Goal: Find contact information: Find contact information

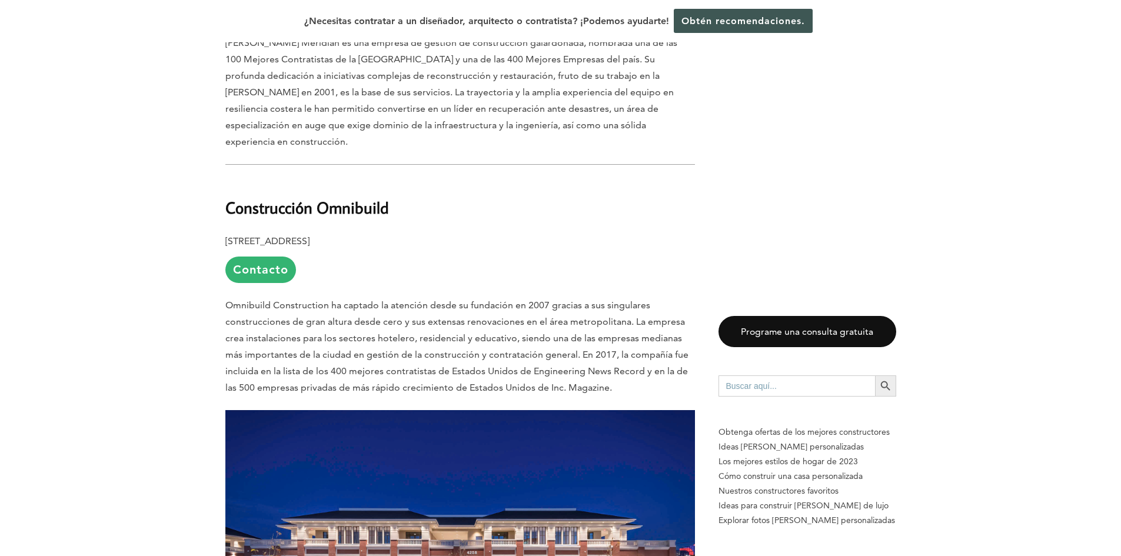
scroll to position [2087, 0]
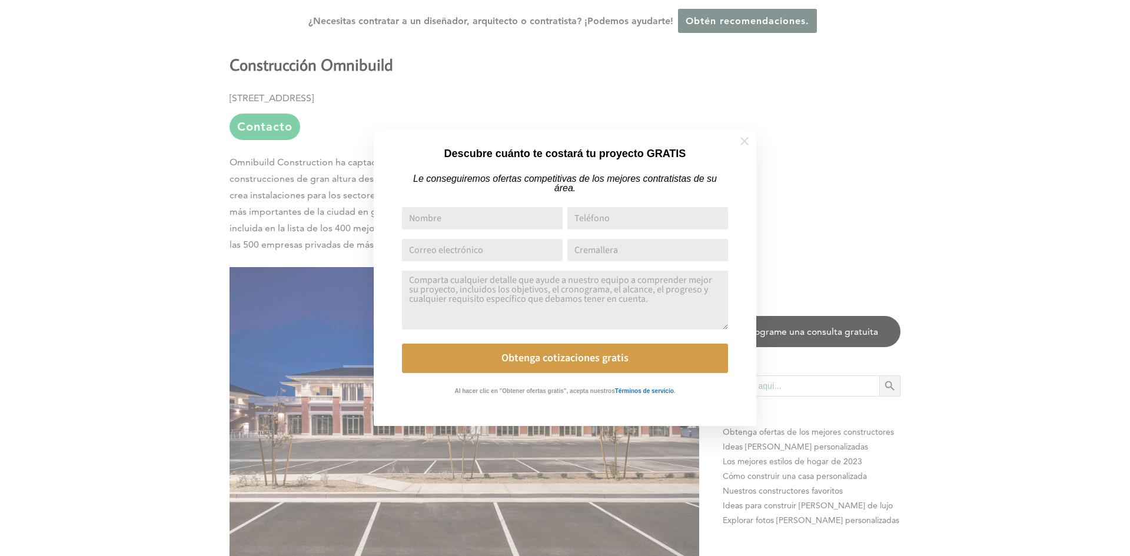
click at [747, 141] on icon at bounding box center [744, 141] width 13 height 13
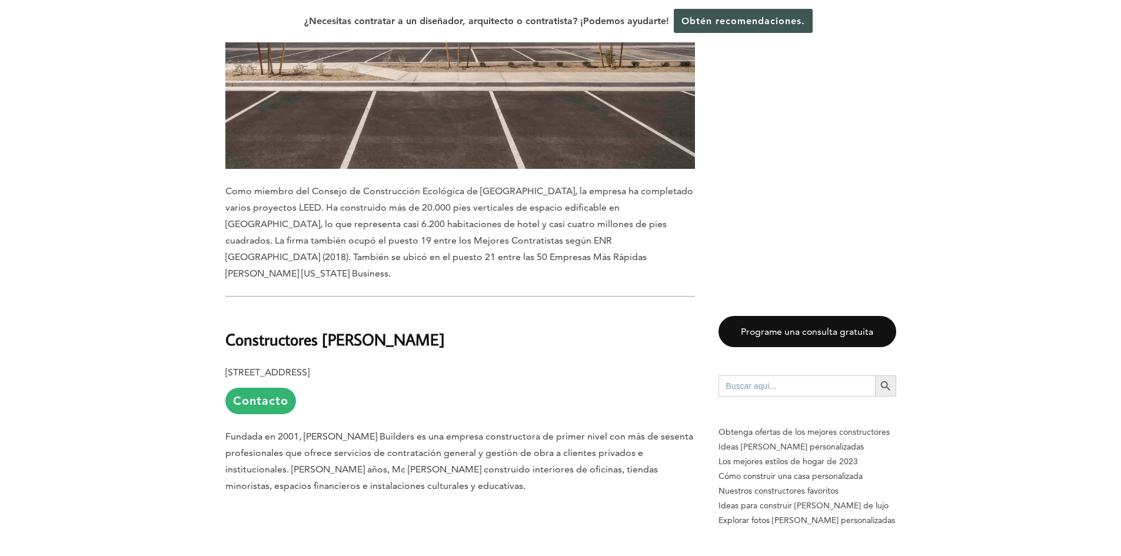
scroll to position [2499, 0]
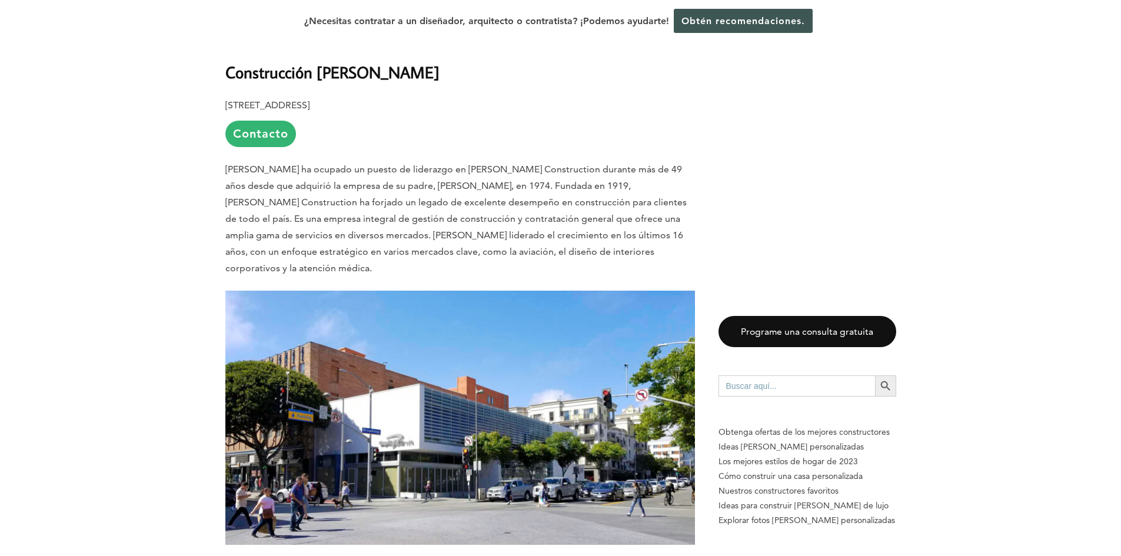
scroll to position [765, 0]
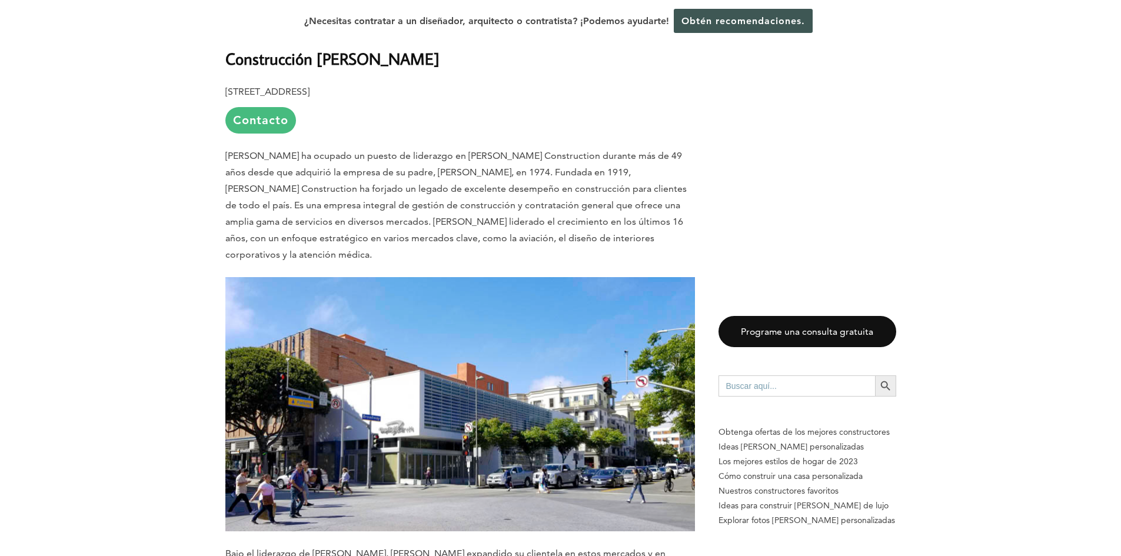
click at [231, 134] on link "Contacto" at bounding box center [260, 120] width 71 height 26
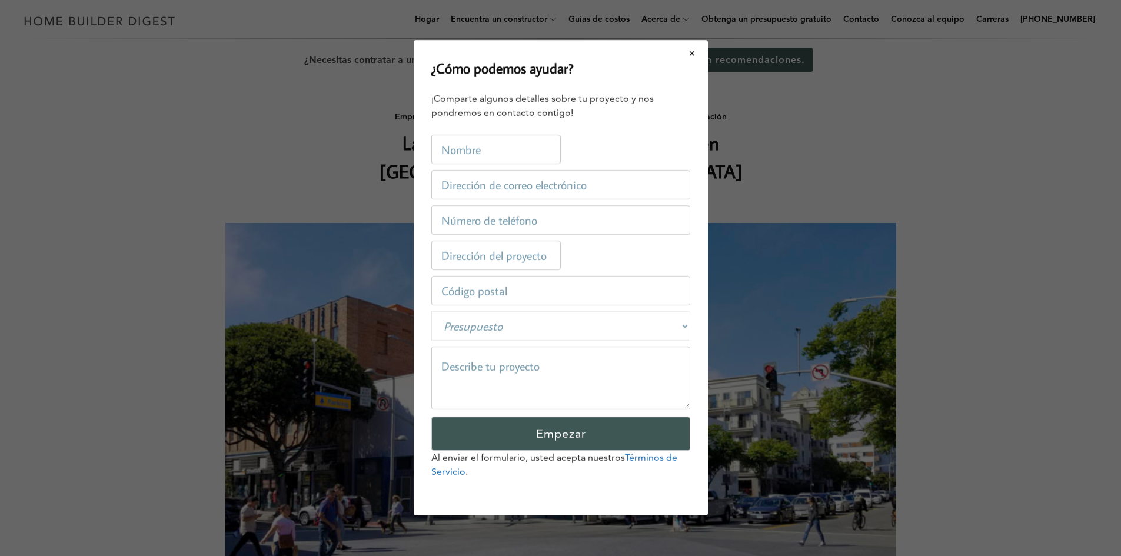
scroll to position [0, 0]
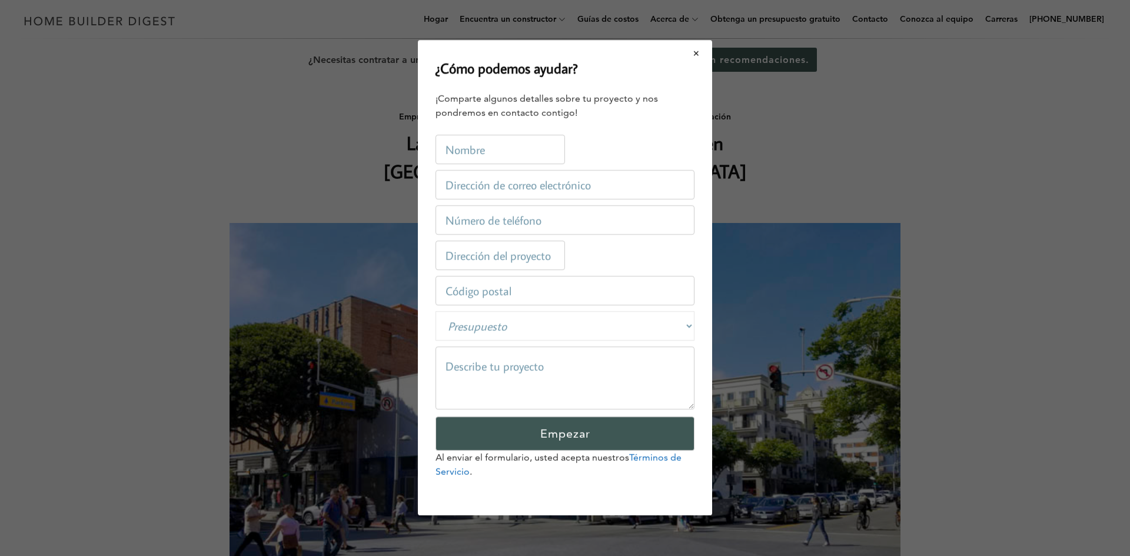
click at [694, 53] on button "Cerrar modal" at bounding box center [696, 53] width 31 height 25
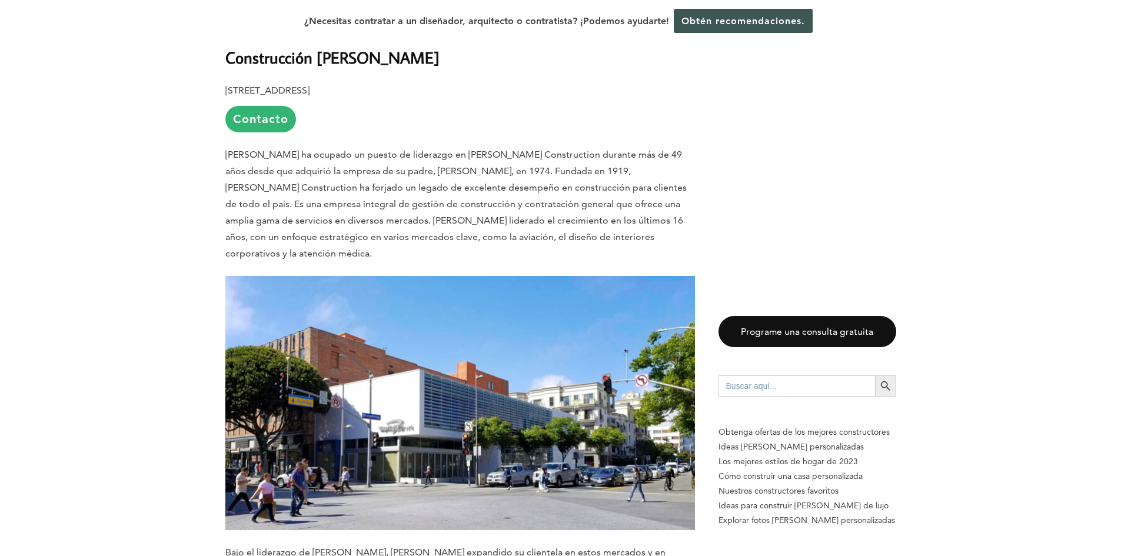
scroll to position [765, 0]
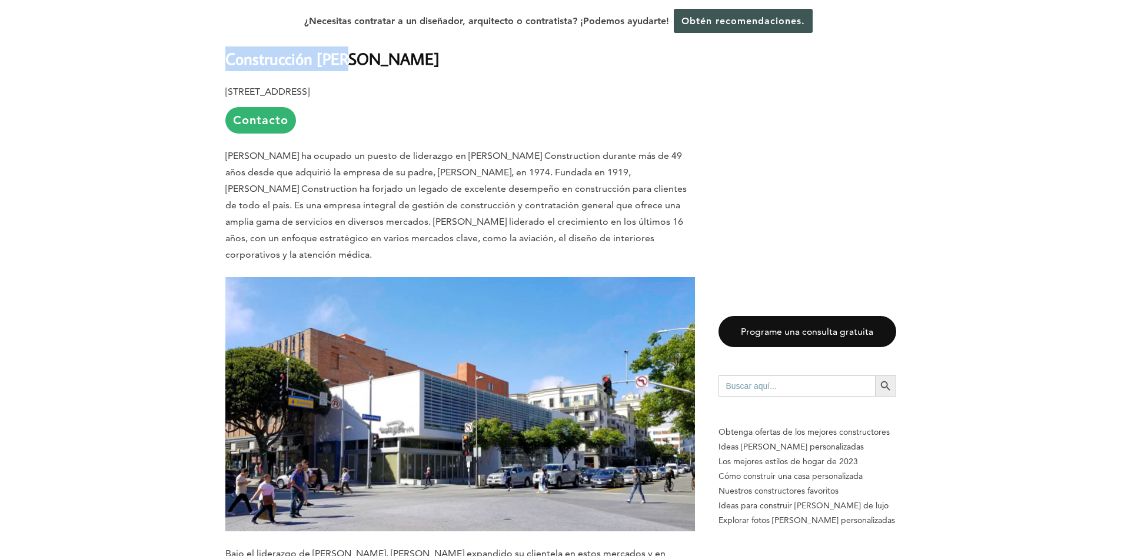
drag, startPoint x: 225, startPoint y: 126, endPoint x: 347, endPoint y: 126, distance: 121.8
click at [347, 71] on h2 "Construcción [PERSON_NAME]" at bounding box center [459, 50] width 469 height 41
copy font "Construcción [PERSON_NAME]"
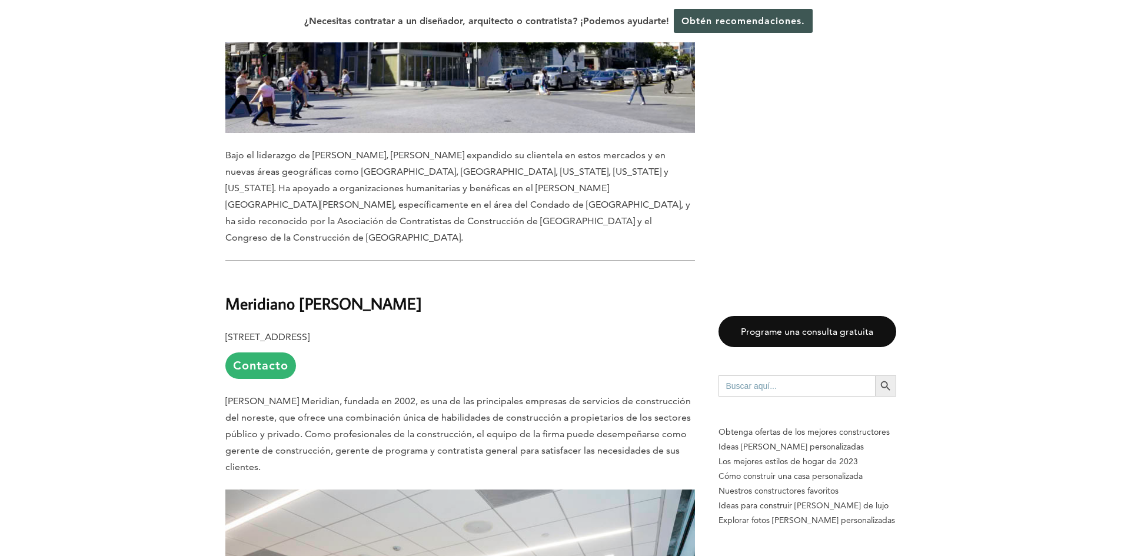
scroll to position [1236, 0]
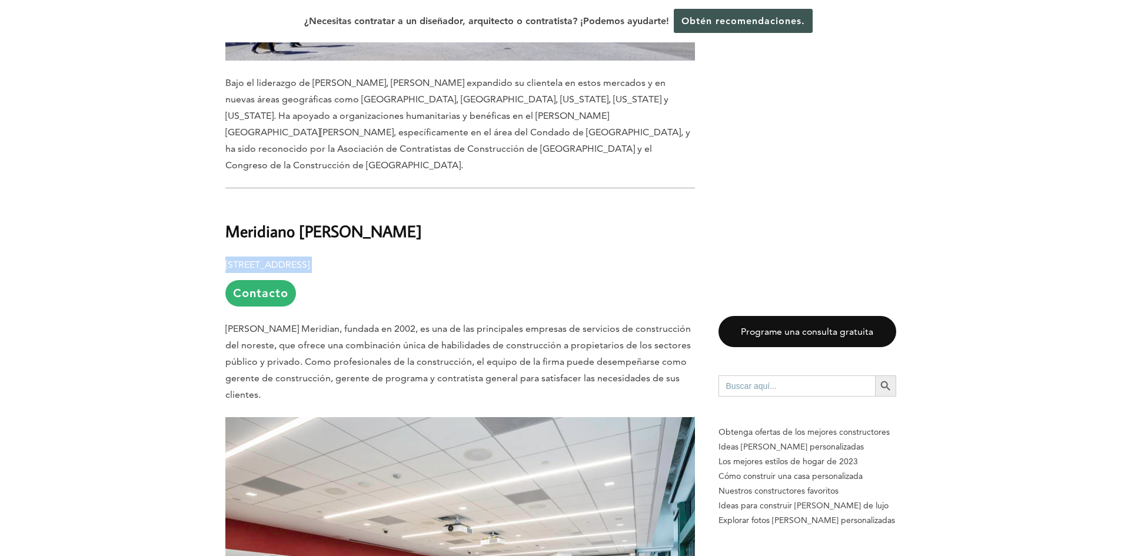
drag, startPoint x: 226, startPoint y: 298, endPoint x: 431, endPoint y: 295, distance: 204.8
click at [431, 295] on p "[STREET_ADDRESS] Contacto" at bounding box center [459, 282] width 469 height 50
copy p "[STREET_ADDRESS]"
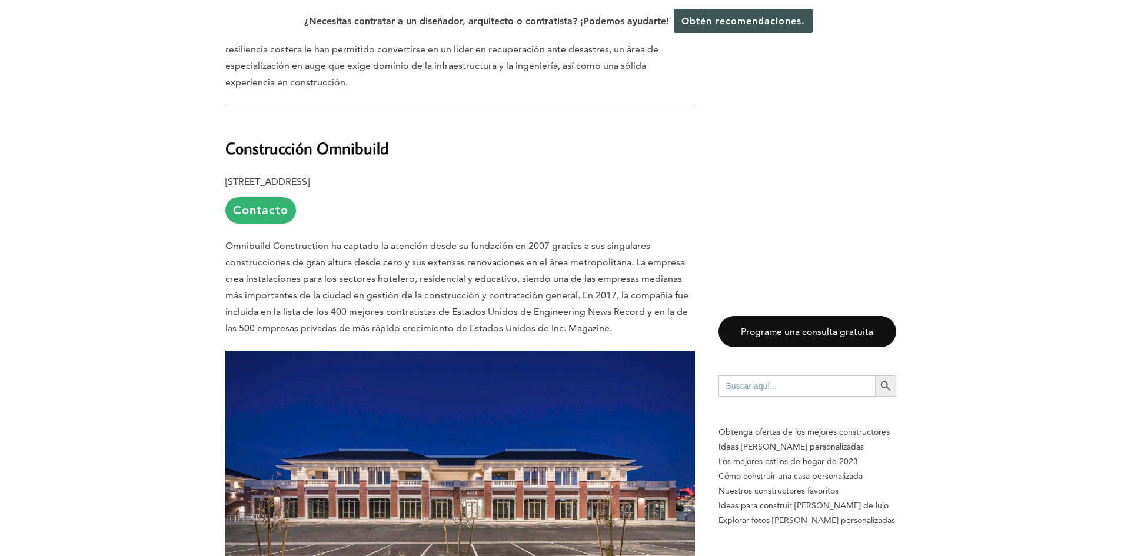
scroll to position [2118, 0]
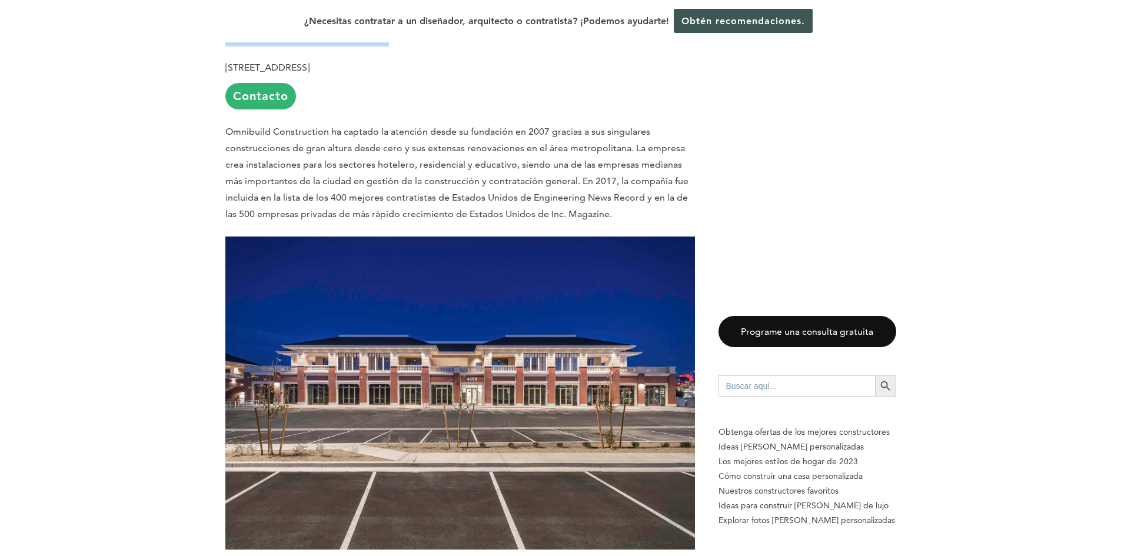
drag, startPoint x: 224, startPoint y: 45, endPoint x: 385, endPoint y: 46, distance: 161.8
copy font "Construcción Omnibuild"
